Goal: Check status: Check status

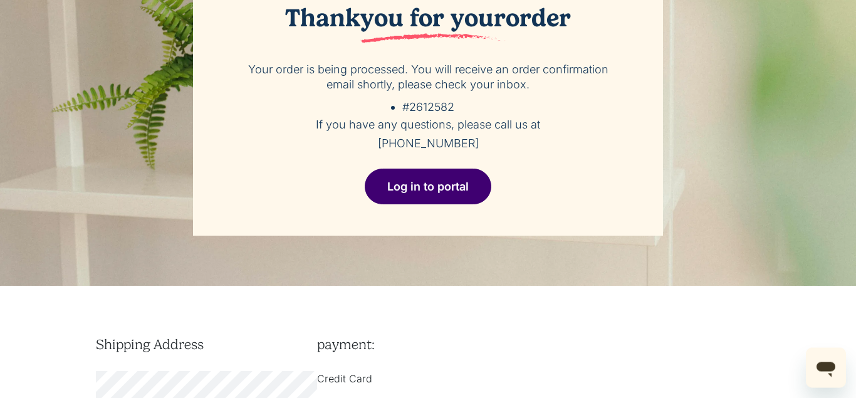
scroll to position [90, 0]
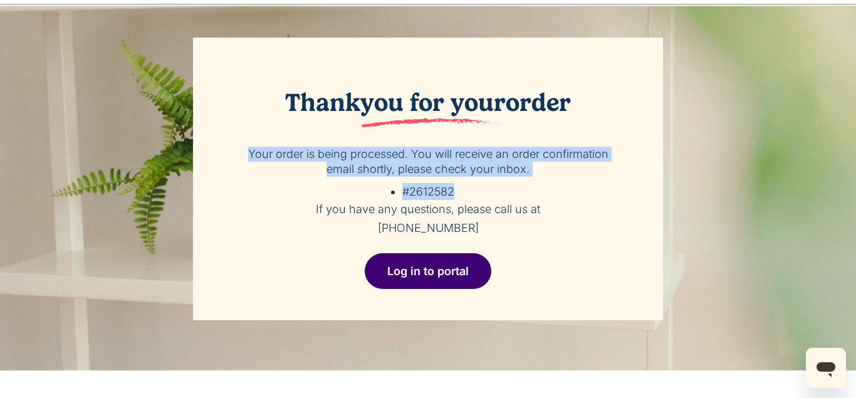
drag, startPoint x: 452, startPoint y: 190, endPoint x: 250, endPoint y: 150, distance: 205.5
click at [250, 150] on div "Thank you for your order Your order is being processed. You will receive an ord…" at bounding box center [428, 179] width 470 height 282
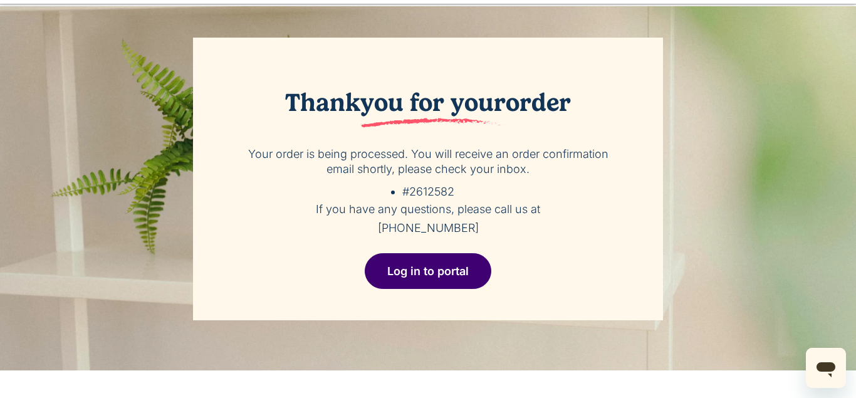
click at [433, 104] on span "you for your" at bounding box center [432, 108] width 145 height 40
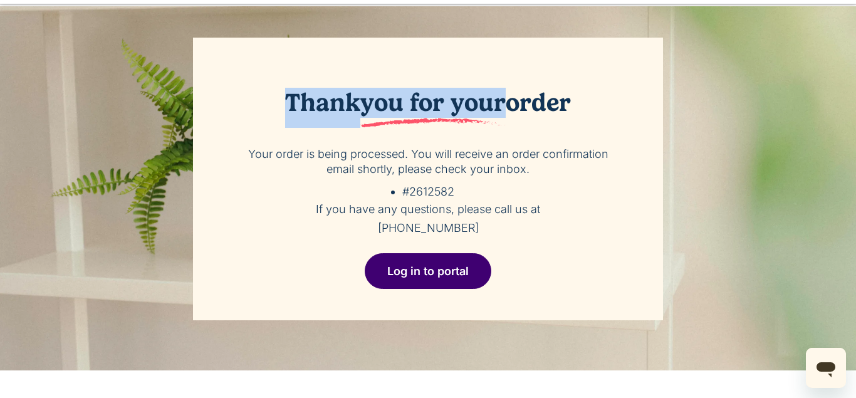
click at [433, 104] on span "you for your" at bounding box center [432, 108] width 145 height 40
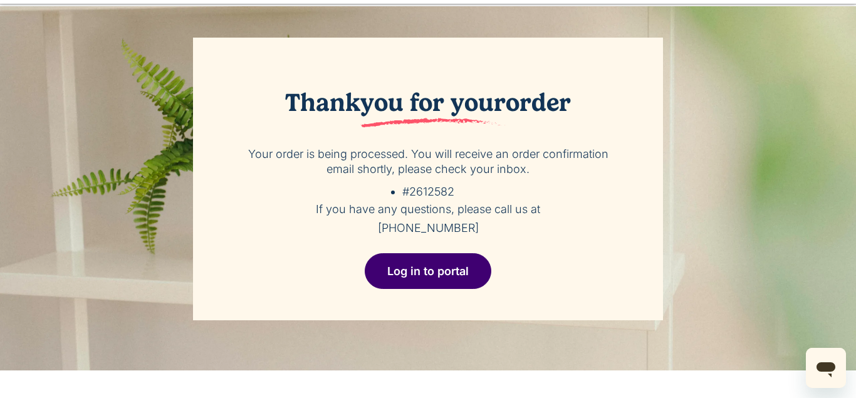
click at [35, 68] on div "Thank you for your order Your order is being processed. You will receive an ord…" at bounding box center [428, 188] width 856 height 364
click at [167, 152] on div "Thank you for your order Your order is being processed. You will receive an ord…" at bounding box center [428, 179] width 710 height 282
click at [88, 200] on div "Thank you for your order Your order is being processed. You will receive an ord…" at bounding box center [428, 179] width 710 height 282
drag, startPoint x: 284, startPoint y: 106, endPoint x: 501, endPoint y: 230, distance: 250.5
click at [501, 230] on div "Thank you for your order Your order is being processed. You will receive an ord…" at bounding box center [428, 179] width 470 height 282
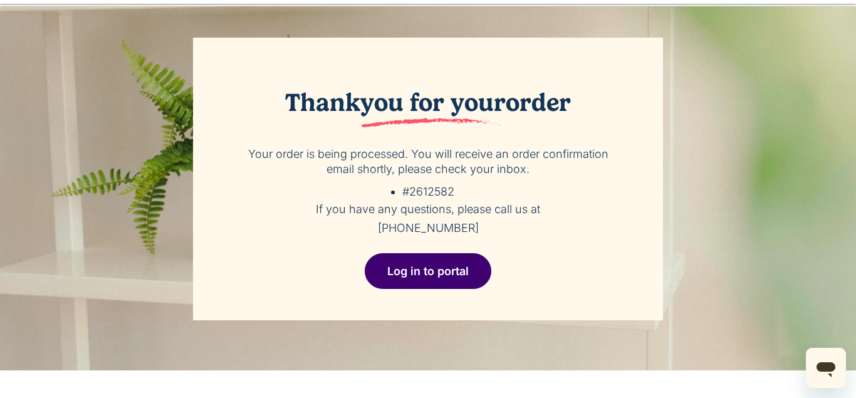
click at [339, 193] on div "Thank you for your order Your order is being processed. You will receive an ord…" at bounding box center [428, 179] width 470 height 282
drag, startPoint x: 575, startPoint y: 95, endPoint x: 234, endPoint y: 90, distance: 341.4
click at [234, 90] on div "Thank you for your order Your order is being processed. You will receive an ord…" at bounding box center [428, 179] width 470 height 282
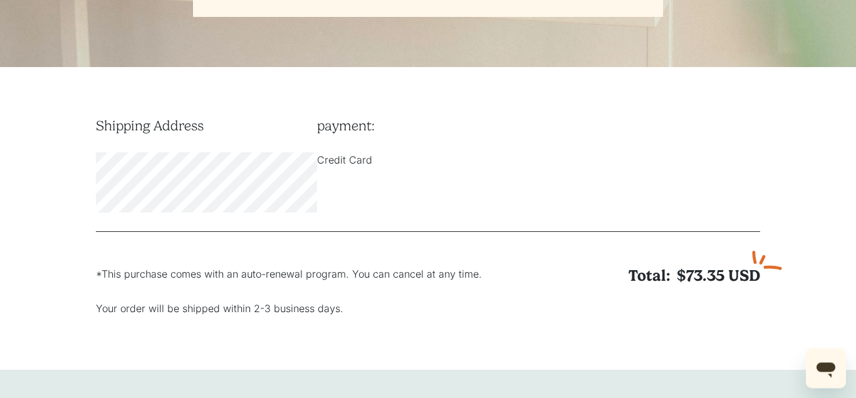
scroll to position [392, 0]
drag, startPoint x: 423, startPoint y: 106, endPoint x: 91, endPoint y: 127, distance: 332.0
click at [96, 127] on div "Shipping Address payment: Credit Card" at bounding box center [428, 175] width 664 height 115
click at [91, 127] on div "Shipping Address payment: Credit Card Total: $73.35 USD *This purchase comes wi…" at bounding box center [427, 227] width 679 height 218
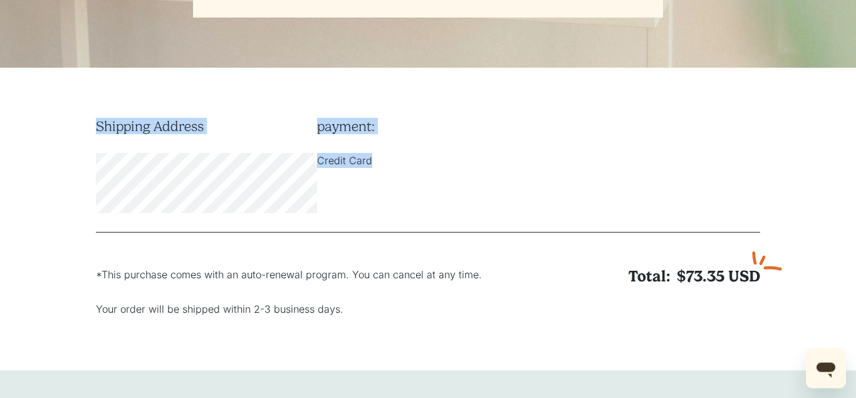
drag, startPoint x: 91, startPoint y: 127, endPoint x: 375, endPoint y: 163, distance: 286.0
click at [375, 163] on div "Shipping Address payment: Credit Card Total: $73.35 USD *This purchase comes wi…" at bounding box center [427, 227] width 679 height 218
click at [323, 137] on div "payment: Credit Card" at bounding box center [427, 143] width 221 height 50
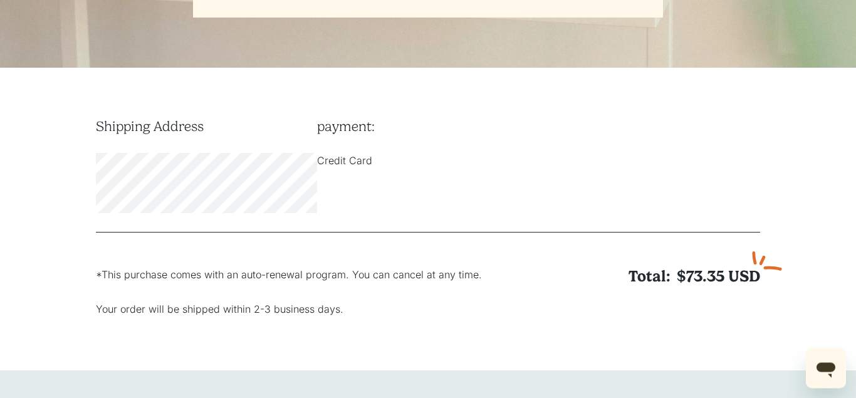
drag, startPoint x: 96, startPoint y: 121, endPoint x: 329, endPoint y: 215, distance: 251.2
click at [329, 215] on div "Shipping Address payment: Credit Card" at bounding box center [428, 175] width 664 height 115
click at [96, 118] on div "Shipping Address payment: Credit Card" at bounding box center [428, 175] width 664 height 115
click at [93, 117] on div "Shipping Address payment: Credit Card Total: $73.35 USD *This purchase comes wi…" at bounding box center [428, 219] width 856 height 303
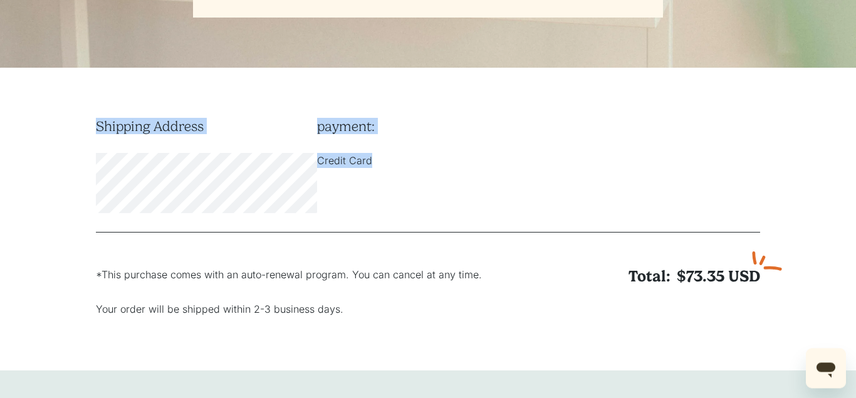
drag, startPoint x: 93, startPoint y: 117, endPoint x: 380, endPoint y: 165, distance: 290.2
click at [380, 165] on div "Shipping Address payment: Credit Card Total: $73.35 USD *This purchase comes wi…" at bounding box center [428, 219] width 856 height 303
drag, startPoint x: 159, startPoint y: 118, endPoint x: 351, endPoint y: 133, distance: 192.9
click at [351, 133] on div "Shipping Address payment: Credit Card Total: $73.35 USD *This purchase comes wi…" at bounding box center [428, 219] width 856 height 303
click at [351, 133] on h6 "payment:" at bounding box center [427, 126] width 221 height 16
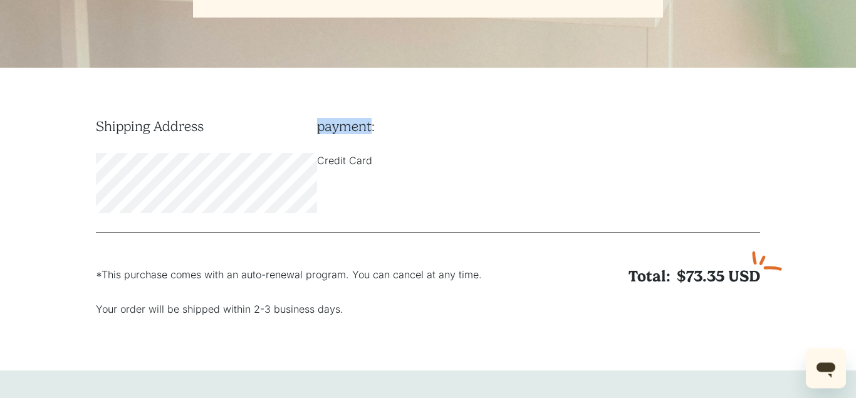
click at [350, 133] on h6 "payment:" at bounding box center [427, 126] width 221 height 16
drag, startPoint x: 99, startPoint y: 125, endPoint x: 342, endPoint y: 213, distance: 258.4
click at [342, 213] on div "Shipping Address payment: Credit Card" at bounding box center [428, 175] width 664 height 115
drag, startPoint x: 100, startPoint y: 124, endPoint x: 380, endPoint y: 160, distance: 282.3
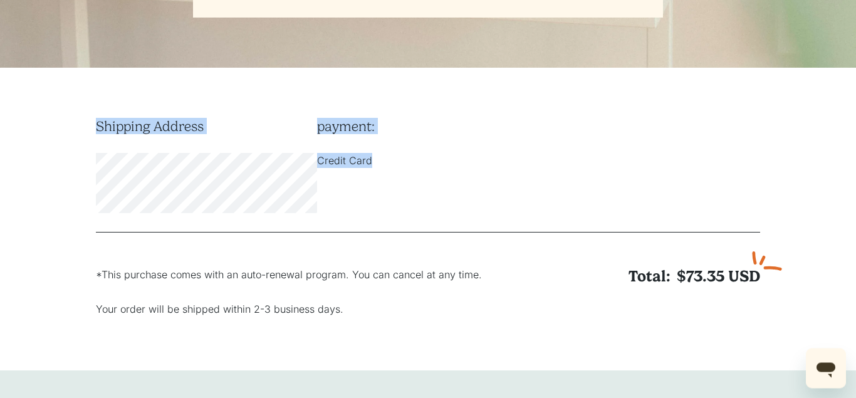
click at [380, 160] on div "Shipping Address payment: Credit Card" at bounding box center [428, 175] width 664 height 115
click at [457, 122] on h6 "payment:" at bounding box center [427, 126] width 221 height 16
drag, startPoint x: 96, startPoint y: 125, endPoint x: 374, endPoint y: 156, distance: 279.2
click at [374, 156] on div "Shipping Address payment: Credit Card" at bounding box center [428, 175] width 664 height 115
click at [447, 127] on h6 "payment:" at bounding box center [427, 126] width 221 height 16
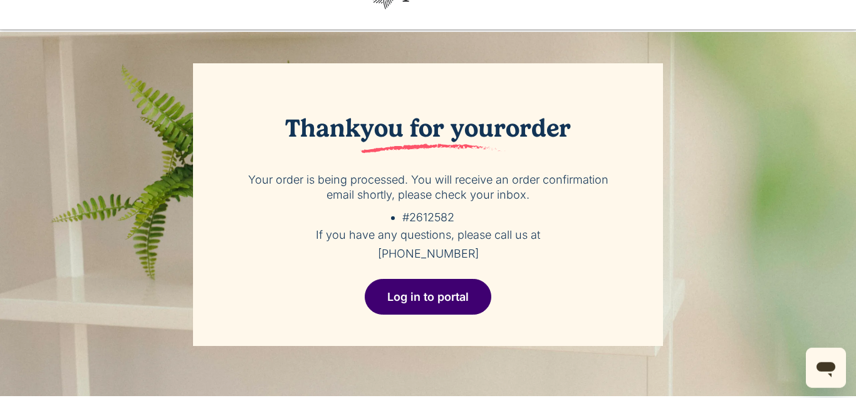
scroll to position [57, 0]
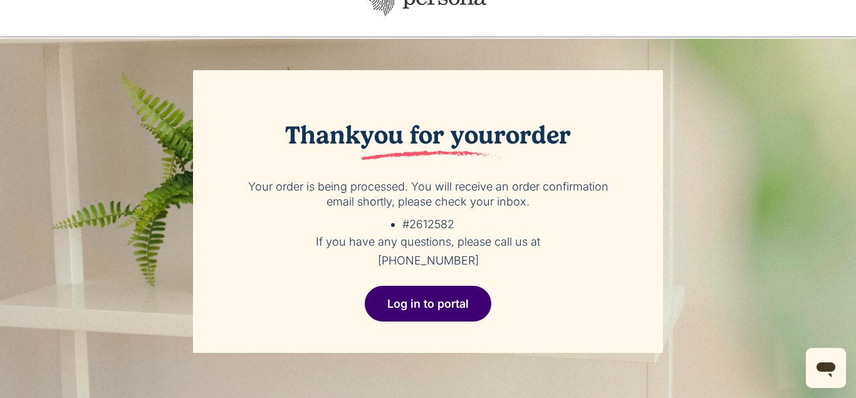
drag, startPoint x: 282, startPoint y: 135, endPoint x: 470, endPoint y: 263, distance: 227.7
click at [470, 263] on div "Thank you for your order Your order is being processed. You will receive an ord…" at bounding box center [428, 211] width 470 height 282
click at [470, 263] on h5 "If you have any questions, please call us at [PHONE_NUMBER]" at bounding box center [428, 251] width 382 height 38
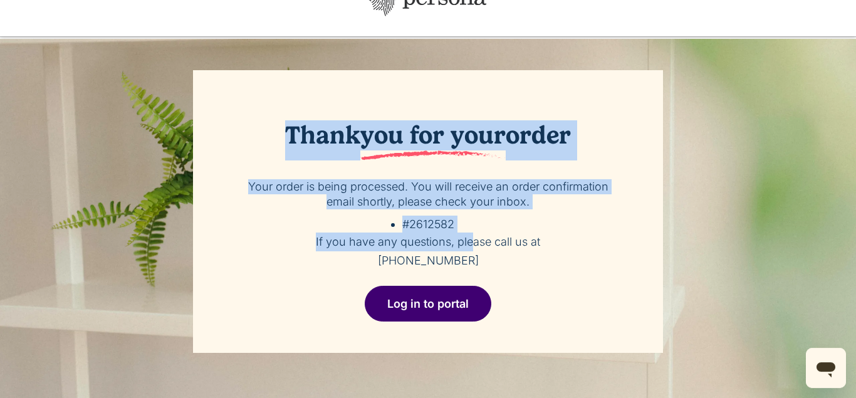
drag, startPoint x: 285, startPoint y: 133, endPoint x: 472, endPoint y: 237, distance: 214.5
click at [472, 237] on div "Thank you for your order Your order is being processed. You will receive an ord…" at bounding box center [428, 211] width 470 height 282
click at [334, 107] on div "Thank you for your order Your order is being processed. You will receive an ord…" at bounding box center [428, 211] width 470 height 282
drag, startPoint x: 287, startPoint y: 131, endPoint x: 482, endPoint y: 254, distance: 230.1
click at [482, 254] on div "Thank you for your order Your order is being processed. You will receive an ord…" at bounding box center [428, 211] width 470 height 282
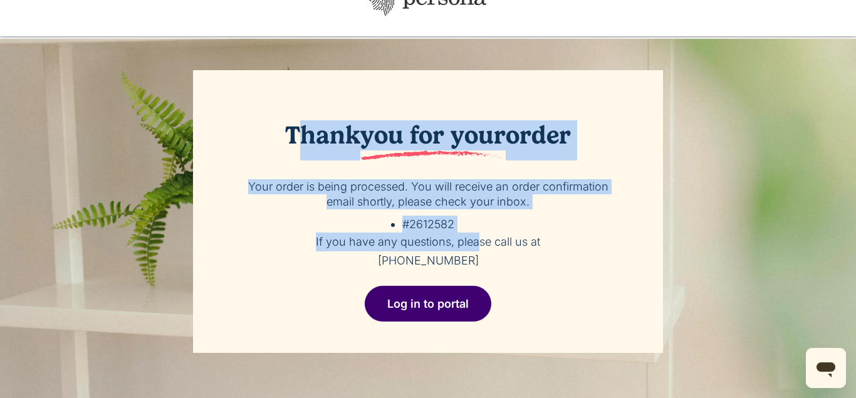
click at [482, 254] on h5 "If you have any questions, please call us at [PHONE_NUMBER]" at bounding box center [428, 251] width 382 height 38
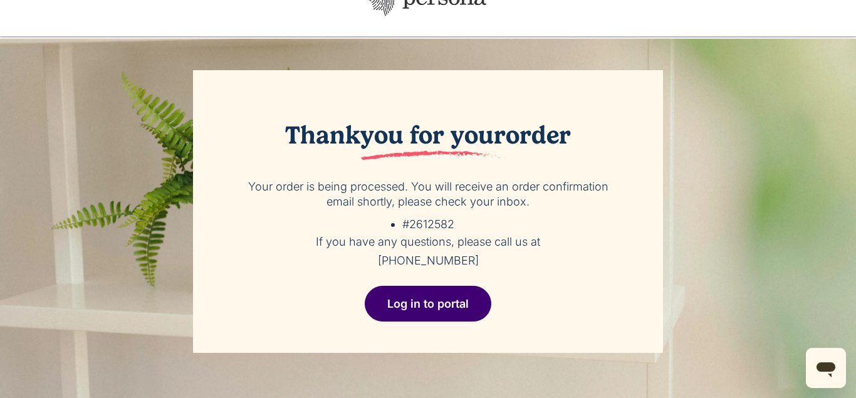
drag, startPoint x: 473, startPoint y: 265, endPoint x: 282, endPoint y: 130, distance: 233.6
click at [282, 130] on div "Thank you for your order Your order is being processed. You will receive an ord…" at bounding box center [428, 211] width 470 height 282
click at [282, 130] on h2 "Thank you for your order" at bounding box center [428, 140] width 382 height 40
drag, startPoint x: 282, startPoint y: 130, endPoint x: 507, endPoint y: 275, distance: 267.2
click at [507, 275] on div "Thank you for your order Your order is being processed. You will receive an ord…" at bounding box center [428, 211] width 470 height 282
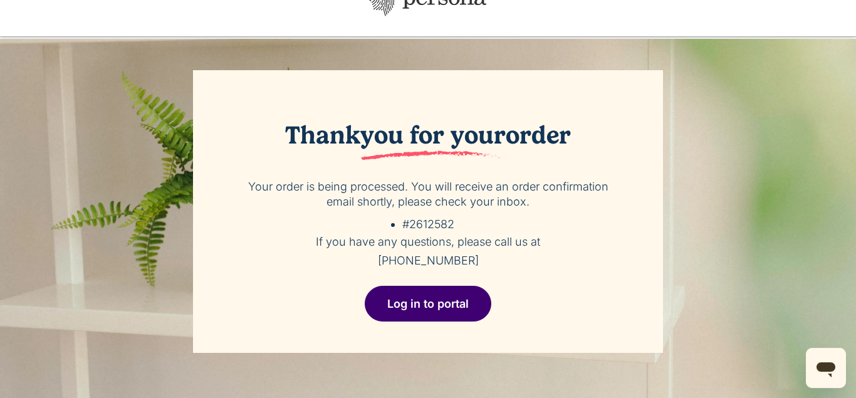
click at [328, 90] on div "Thank you for your order Your order is being processed. You will receive an ord…" at bounding box center [428, 211] width 470 height 282
drag, startPoint x: 289, startPoint y: 132, endPoint x: 509, endPoint y: 269, distance: 259.7
click at [509, 269] on div "Thank you for your order Your order is being processed. You will receive an ord…" at bounding box center [428, 211] width 470 height 282
click at [509, 269] on h5 "If you have any questions, please call us at [PHONE_NUMBER]" at bounding box center [428, 251] width 382 height 38
drag, startPoint x: 474, startPoint y: 261, endPoint x: 277, endPoint y: 125, distance: 239.2
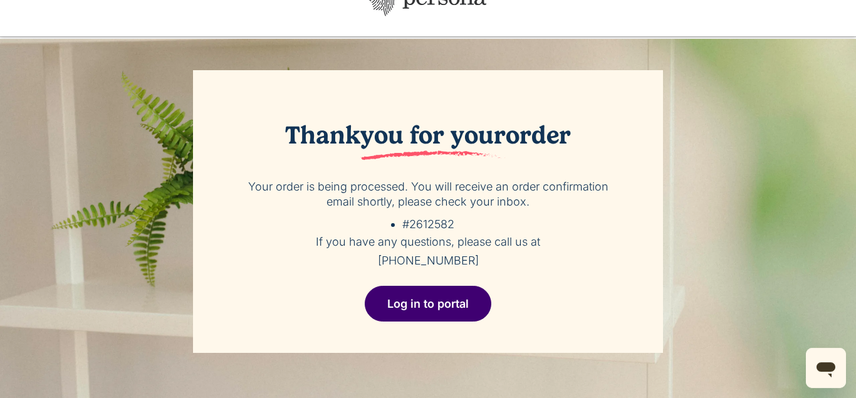
click at [277, 125] on div "Thank you for your order Your order is being processed. You will receive an ord…" at bounding box center [428, 211] width 470 height 282
click at [432, 145] on span "you for your" at bounding box center [432, 140] width 145 height 40
drag, startPoint x: 286, startPoint y: 126, endPoint x: 680, endPoint y: 106, distance: 395.1
click at [680, 106] on div "Thank you for your order Your order is being processed. You will receive an ord…" at bounding box center [428, 211] width 710 height 282
click at [574, 88] on div "Thank you for your order Your order is being processed. You will receive an ord…" at bounding box center [428, 211] width 470 height 282
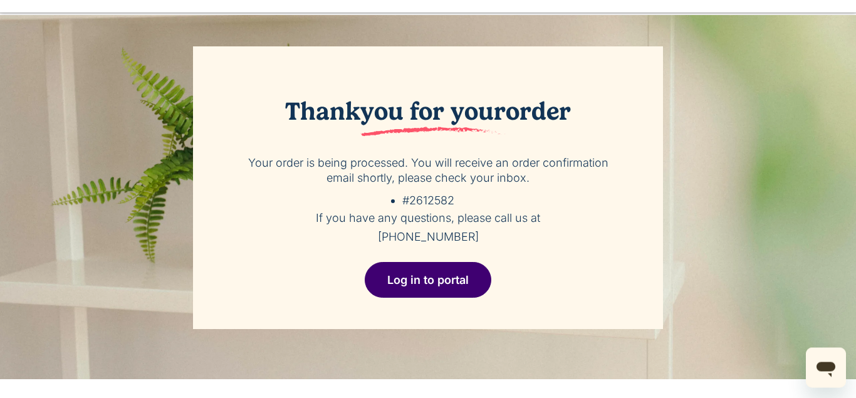
scroll to position [79, 0]
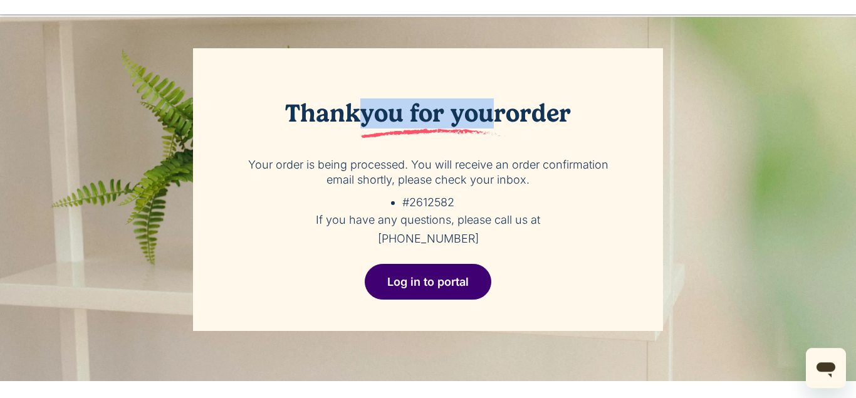
drag, startPoint x: 365, startPoint y: 117, endPoint x: 499, endPoint y: 108, distance: 134.9
click at [499, 108] on span "you for your" at bounding box center [432, 118] width 145 height 40
drag, startPoint x: 504, startPoint y: 108, endPoint x: 361, endPoint y: 91, distance: 143.2
click at [361, 91] on div "Thank you for your order Your order is being processed. You will receive an ord…" at bounding box center [428, 189] width 470 height 282
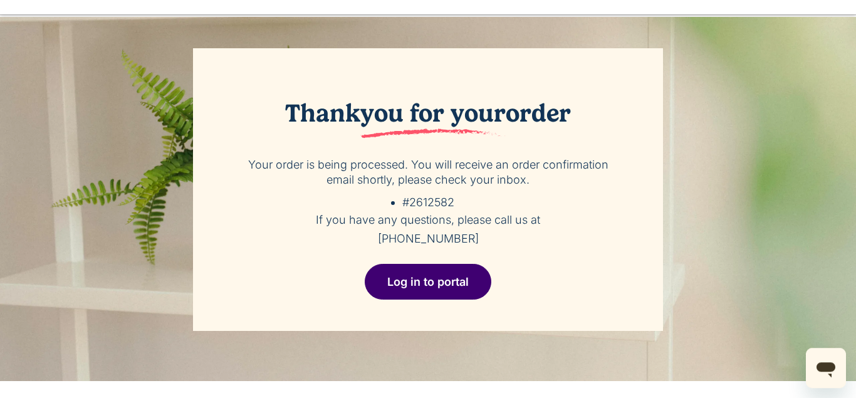
click at [430, 61] on div "Thank you for your order Your order is being processed. You will receive an ord…" at bounding box center [428, 189] width 470 height 282
drag, startPoint x: 363, startPoint y: 116, endPoint x: 370, endPoint y: 114, distance: 7.1
click at [370, 114] on span "you for your" at bounding box center [432, 118] width 145 height 40
click at [360, 114] on h2 "Thank you for your order" at bounding box center [428, 118] width 382 height 40
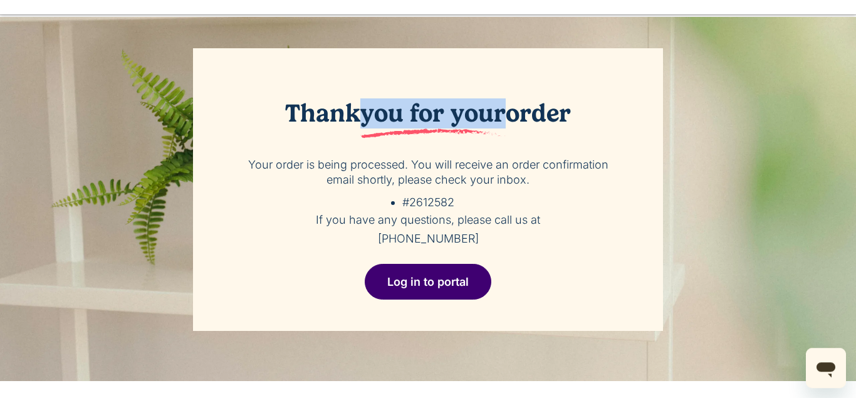
drag, startPoint x: 504, startPoint y: 115, endPoint x: 363, endPoint y: 123, distance: 141.2
click at [363, 123] on span "you for your" at bounding box center [432, 118] width 145 height 40
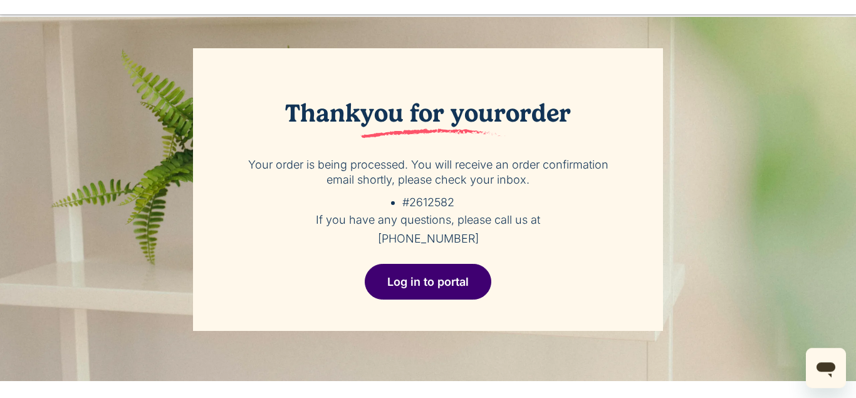
click at [422, 74] on div "Thank you for your order Your order is being processed. You will receive an ord…" at bounding box center [428, 189] width 470 height 282
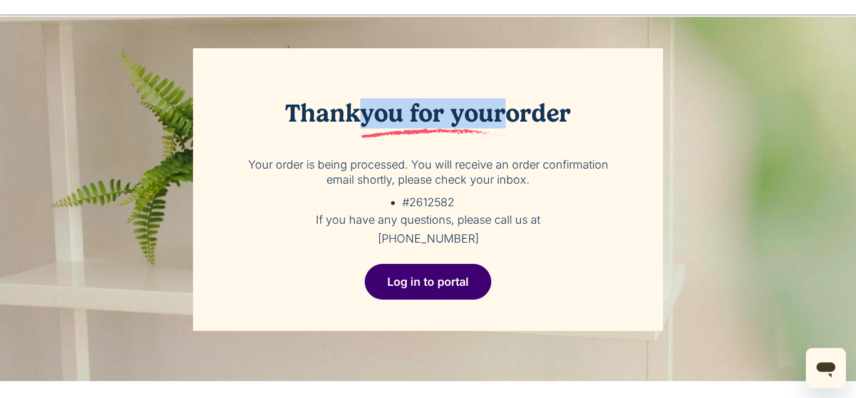
drag, startPoint x: 361, startPoint y: 114, endPoint x: 507, endPoint y: 87, distance: 148.4
click at [507, 87] on div "Thank you for your order Your order is being processed. You will receive an ord…" at bounding box center [428, 189] width 470 height 282
drag, startPoint x: 515, startPoint y: 118, endPoint x: 573, endPoint y: 118, distance: 57.6
click at [573, 118] on h2 "Thank you for your order" at bounding box center [428, 118] width 382 height 40
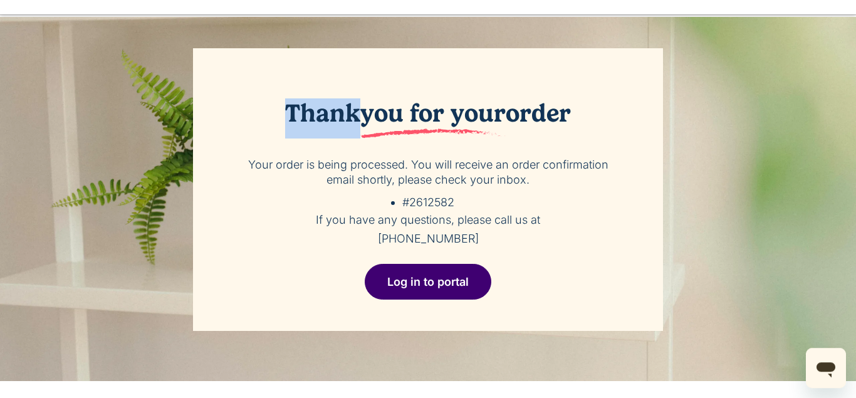
drag, startPoint x: 282, startPoint y: 110, endPoint x: 351, endPoint y: 103, distance: 68.6
click at [351, 103] on h2 "Thank you for your order" at bounding box center [428, 118] width 382 height 40
drag, startPoint x: 413, startPoint y: 112, endPoint x: 582, endPoint y: 110, distance: 168.5
click at [582, 110] on h2 "Thank you for your order" at bounding box center [428, 118] width 382 height 40
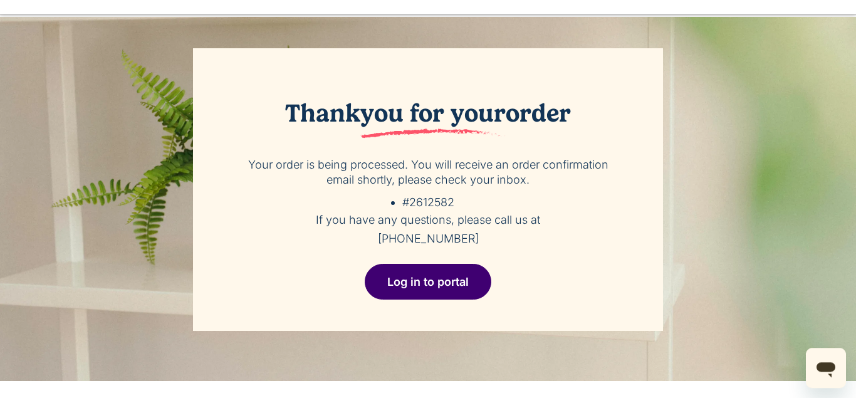
drag, startPoint x: 582, startPoint y: 110, endPoint x: 552, endPoint y: 107, distance: 30.2
click at [552, 107] on h2 "Thank you for your order" at bounding box center [428, 118] width 382 height 40
click at [487, 68] on div "Thank you for your order Your order is being processed. You will receive an ord…" at bounding box center [428, 189] width 470 height 282
drag, startPoint x: 507, startPoint y: 113, endPoint x: 384, endPoint y: 141, distance: 126.4
click at [384, 141] on div "Thank you for your order Your order is being processed. You will receive an ord…" at bounding box center [428, 189] width 470 height 282
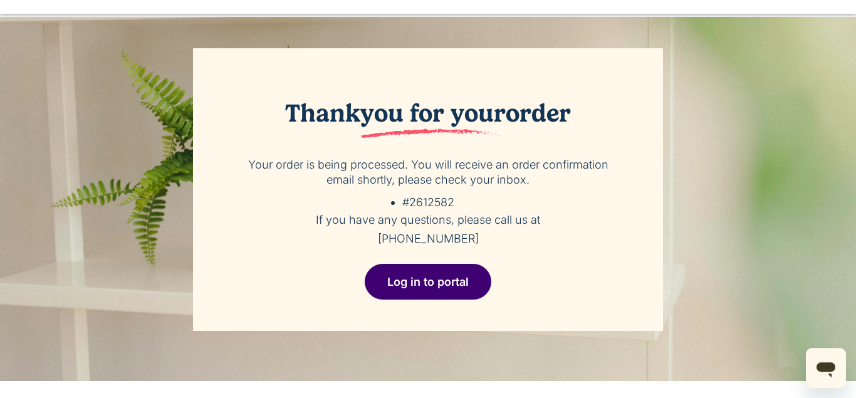
click at [384, 141] on div "Thank you for your order Your order is being processed. You will receive an ord…" at bounding box center [428, 189] width 470 height 282
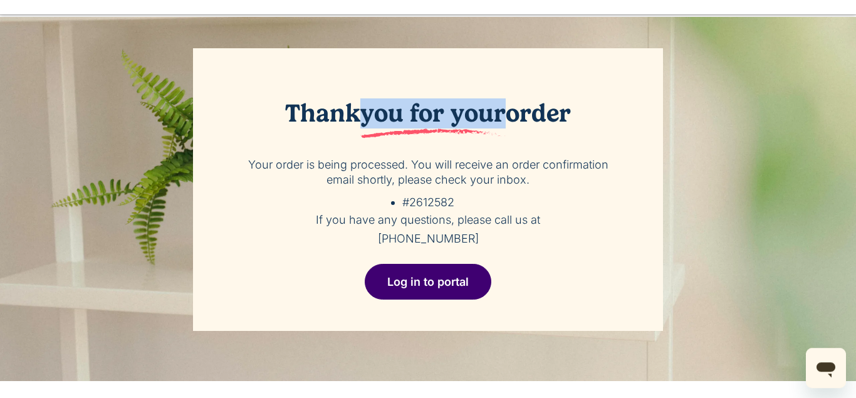
drag, startPoint x: 366, startPoint y: 111, endPoint x: 500, endPoint y: 115, distance: 134.1
click at [500, 115] on span "you for your" at bounding box center [432, 118] width 145 height 40
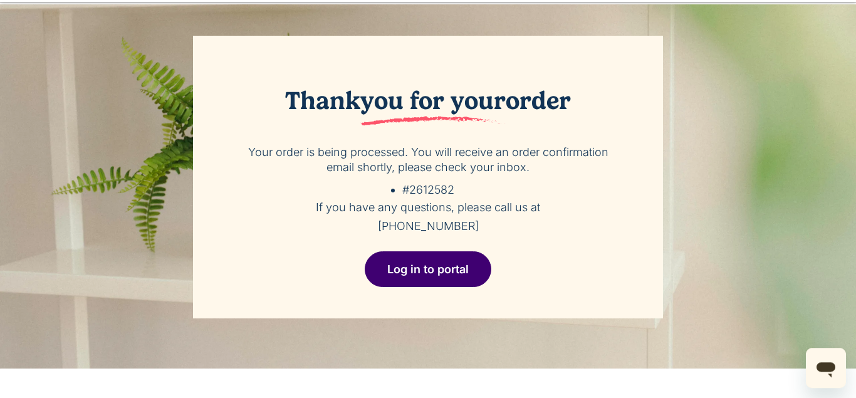
click at [470, 157] on p "Your order is being processed. You will receive an order confirmation email sho…" at bounding box center [428, 160] width 382 height 30
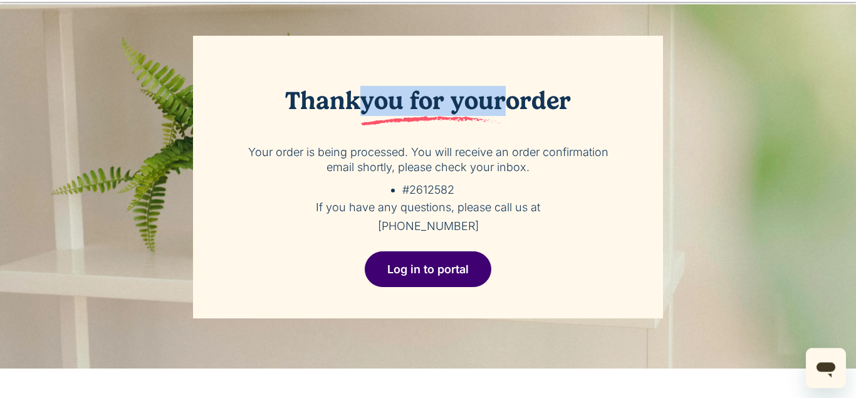
drag, startPoint x: 361, startPoint y: 100, endPoint x: 500, endPoint y: 91, distance: 139.9
click at [500, 91] on span "you for your" at bounding box center [432, 106] width 145 height 40
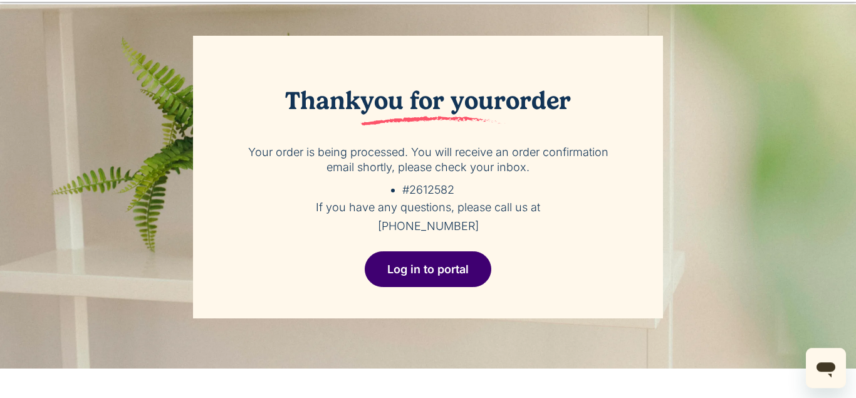
click at [427, 64] on div "Thank you for your order Your order is being processed. You will receive an ord…" at bounding box center [428, 177] width 470 height 282
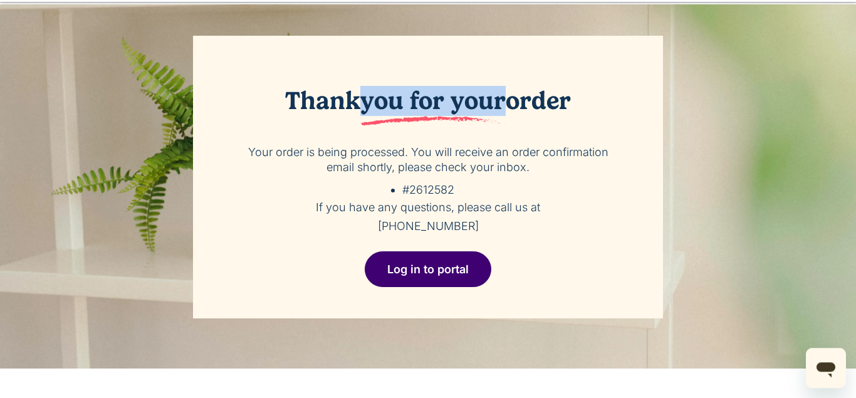
drag, startPoint x: 364, startPoint y: 105, endPoint x: 502, endPoint y: 112, distance: 138.6
click at [502, 112] on span "you for your" at bounding box center [432, 106] width 145 height 40
